Goal: Task Accomplishment & Management: Manage account settings

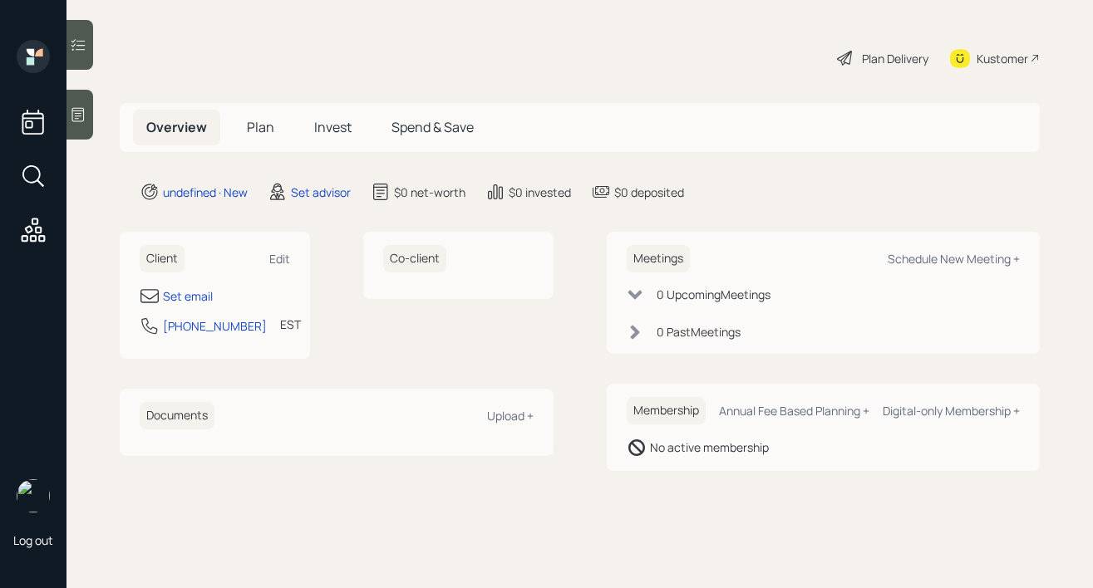
click at [282, 267] on div "Client Edit" at bounding box center [215, 258] width 150 height 27
click at [282, 254] on div "Edit" at bounding box center [279, 259] width 21 height 16
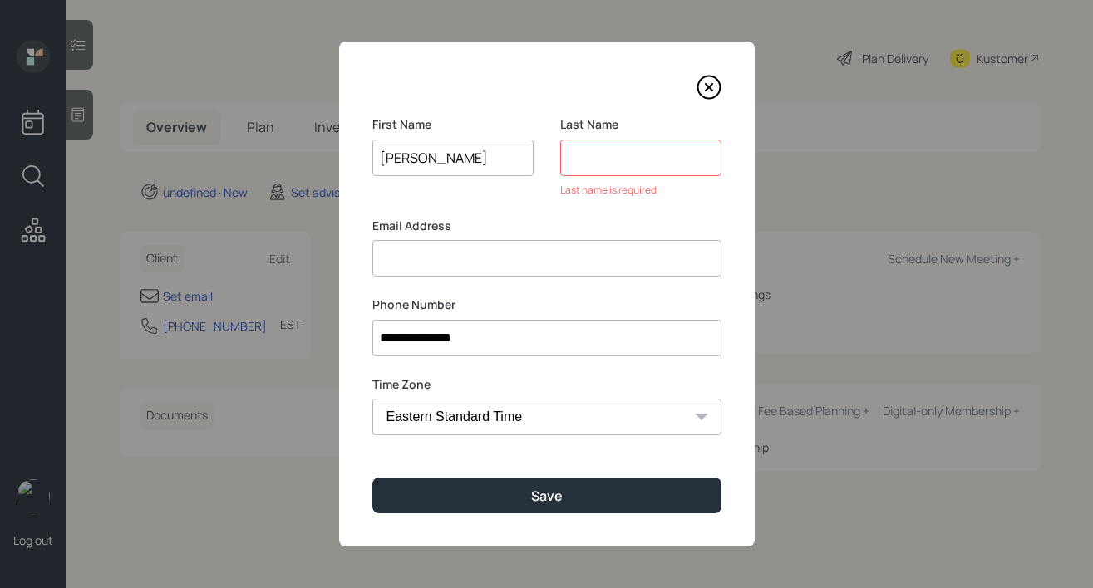
drag, startPoint x: 484, startPoint y: 165, endPoint x: 357, endPoint y: 160, distance: 126.4
click at [357, 163] on div "**********" at bounding box center [546, 294] width 415 height 505
type input "[PERSON_NAME]"
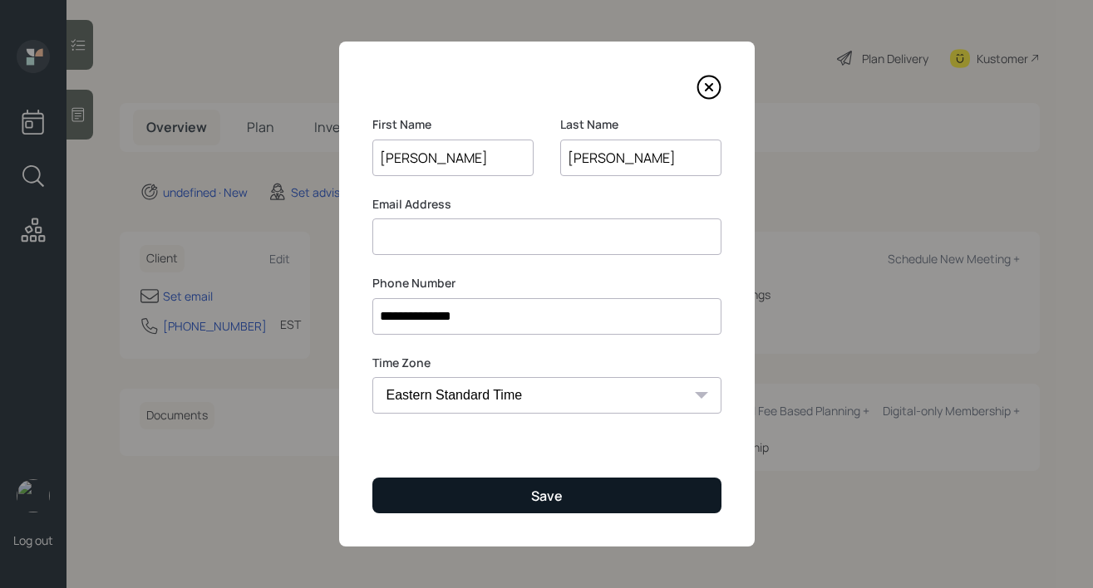
type input "[PERSON_NAME]"
click at [582, 504] on button "Save" at bounding box center [546, 496] width 349 height 36
